Goal: Task Accomplishment & Management: Use online tool/utility

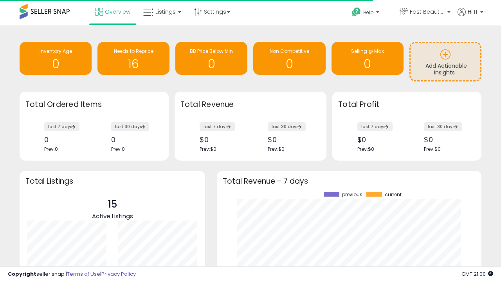
scroll to position [109, 249]
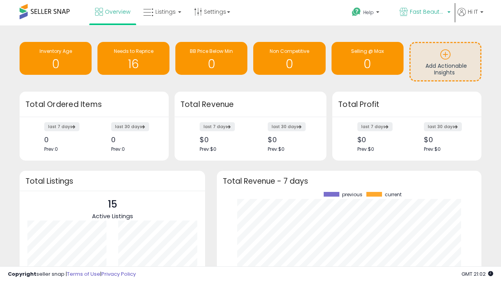
click at [424, 13] on span "Fast Beauty ([GEOGRAPHIC_DATA])" at bounding box center [427, 12] width 35 height 8
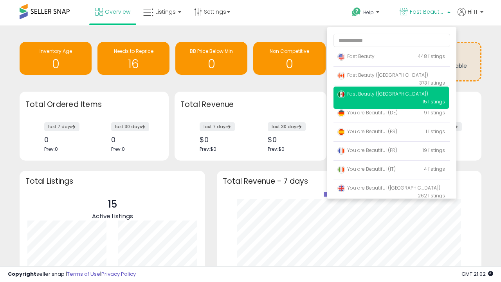
click at [391, 58] on p "Fast Beauty 448 listings" at bounding box center [390, 57] width 115 height 16
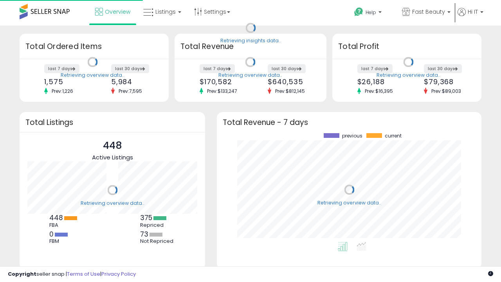
scroll to position [109, 249]
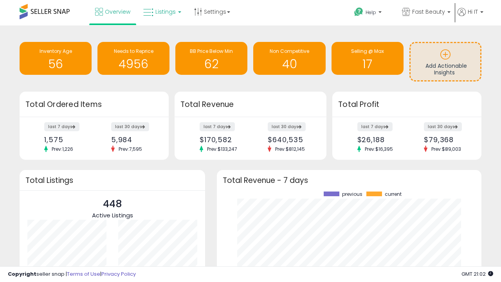
click at [161, 12] on span "Listings" at bounding box center [165, 12] width 20 height 8
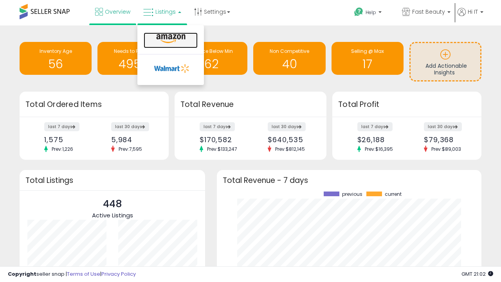
click at [170, 39] on icon at bounding box center [171, 39] width 34 height 10
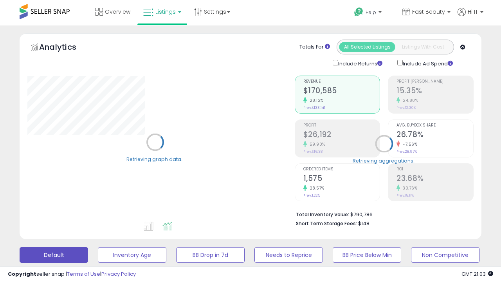
scroll to position [152, 0]
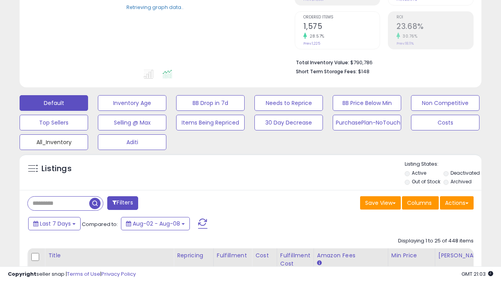
click at [98, 111] on button "All_Inventory" at bounding box center [132, 103] width 68 height 16
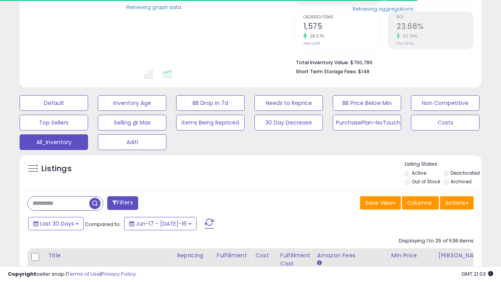
scroll to position [234, 0]
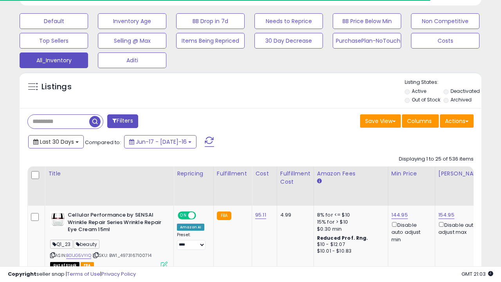
click at [56, 141] on span "Last 30 Days" at bounding box center [57, 142] width 34 height 8
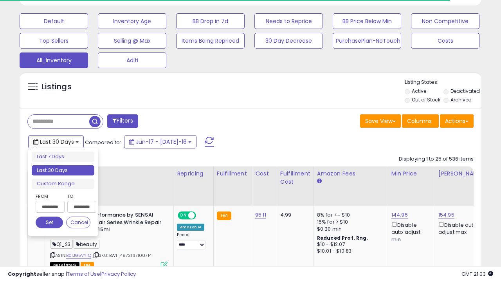
scroll to position [0, 0]
click at [63, 170] on li "Last 30 Days" at bounding box center [63, 170] width 63 height 11
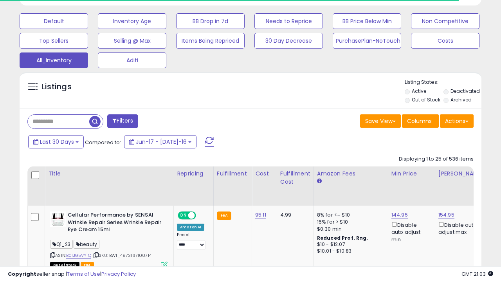
scroll to position [160, 267]
click at [456, 120] on button "Actions" at bounding box center [457, 120] width 34 height 13
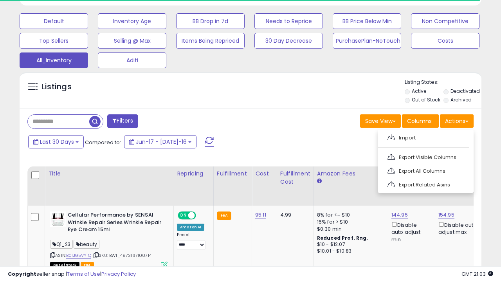
click at [424, 170] on link "Export All Columns" at bounding box center [425, 171] width 86 height 12
